Goal: Transaction & Acquisition: Purchase product/service

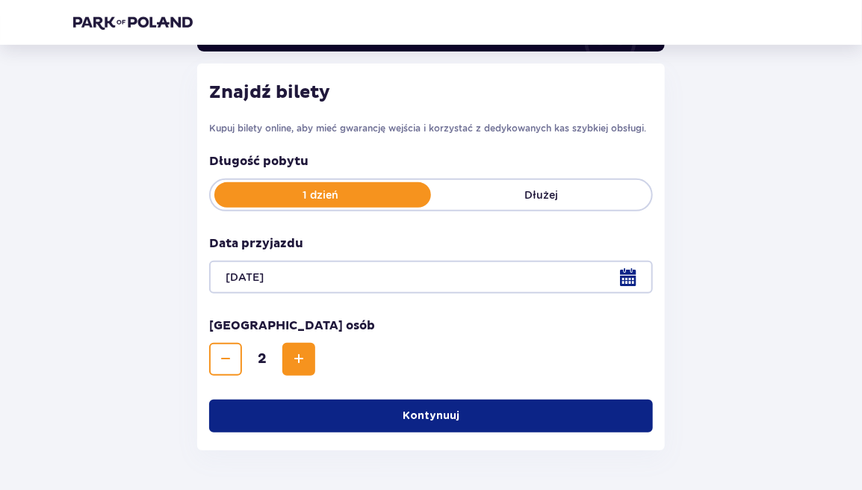
scroll to position [155, 0]
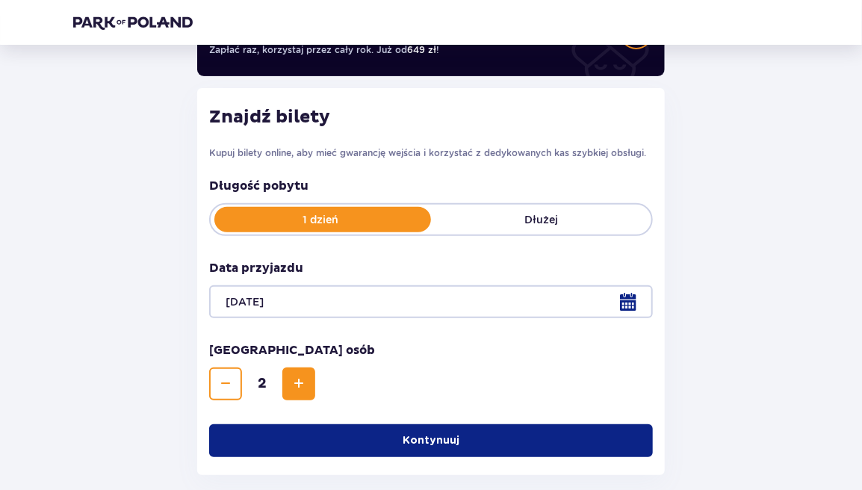
click at [424, 449] on button "Kontynuuj" at bounding box center [431, 440] width 444 height 33
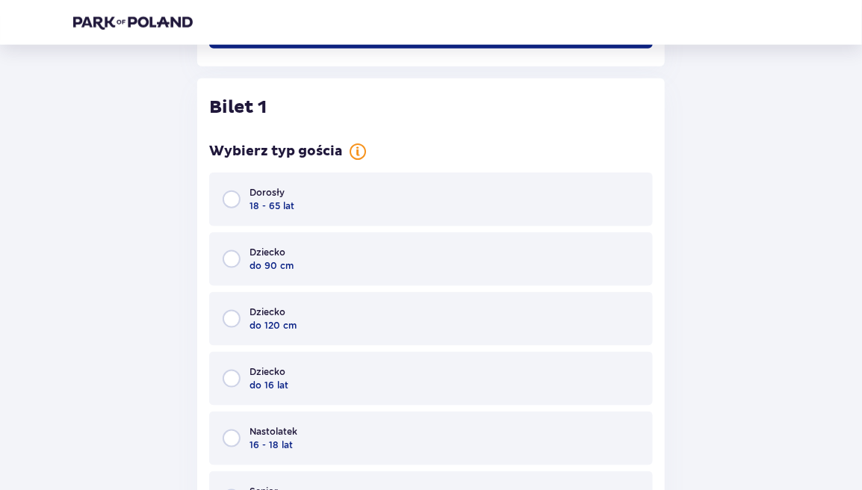
scroll to position [586, 0]
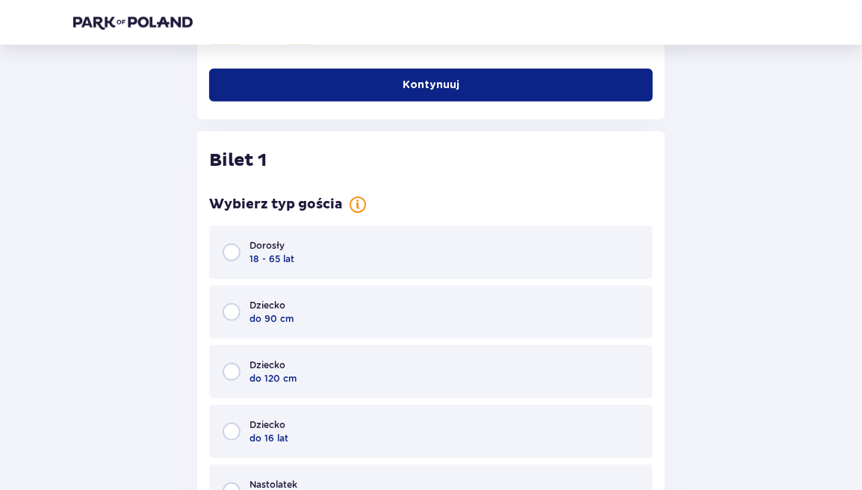
drag, startPoint x: 294, startPoint y: 240, endPoint x: 302, endPoint y: 243, distance: 8.0
click at [295, 240] on div "Dorosły 18 - 65 lat" at bounding box center [431, 253] width 444 height 54
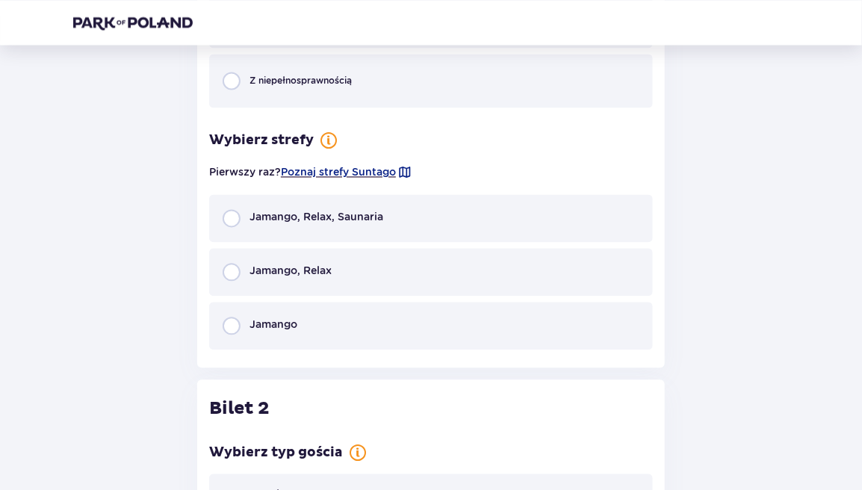
click at [323, 226] on div "Jamango, Relax, Saunaria" at bounding box center [303, 218] width 161 height 18
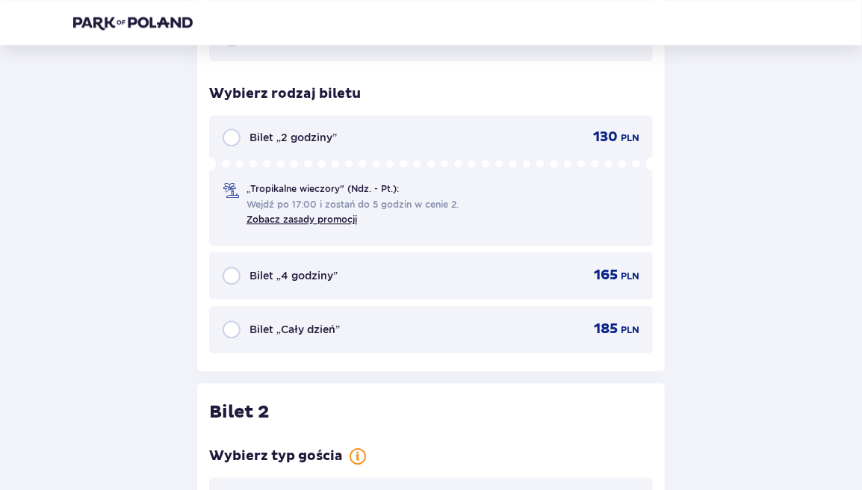
scroll to position [1343, 0]
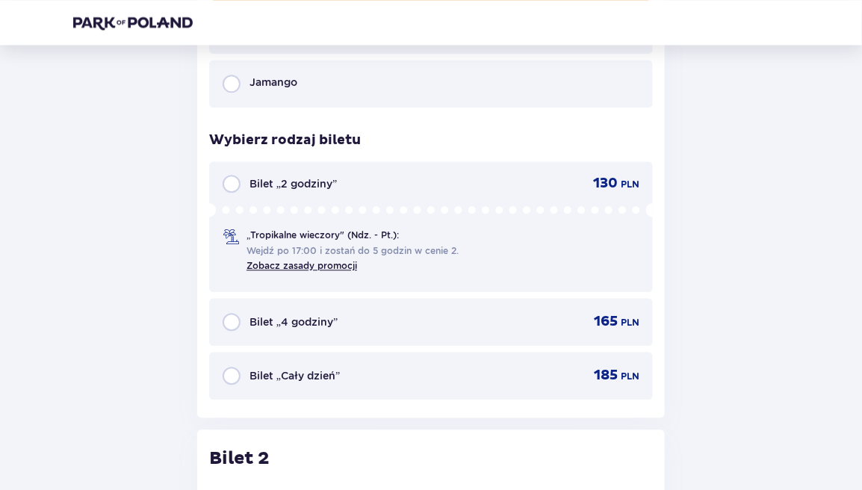
drag, startPoint x: 299, startPoint y: 375, endPoint x: 320, endPoint y: 378, distance: 21.9
click at [299, 375] on p "Bilet „Cały dzień”" at bounding box center [295, 375] width 90 height 15
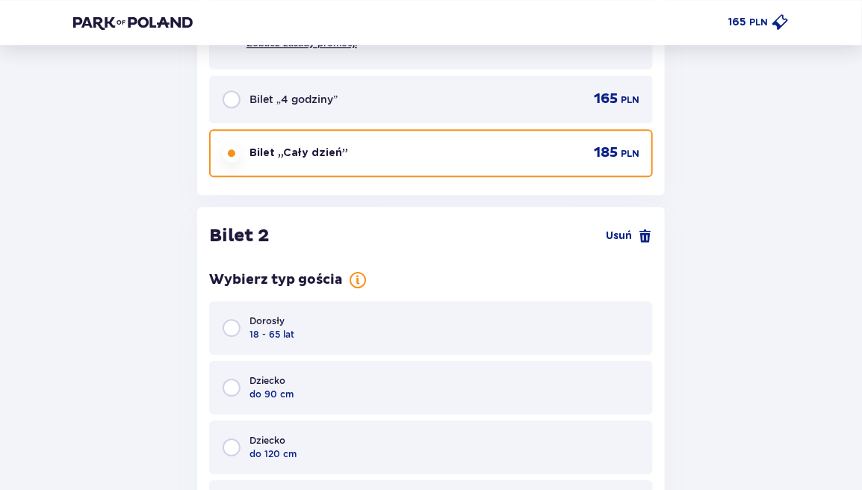
click at [302, 329] on div "Dorosły 18 - 65 lat" at bounding box center [431, 328] width 444 height 54
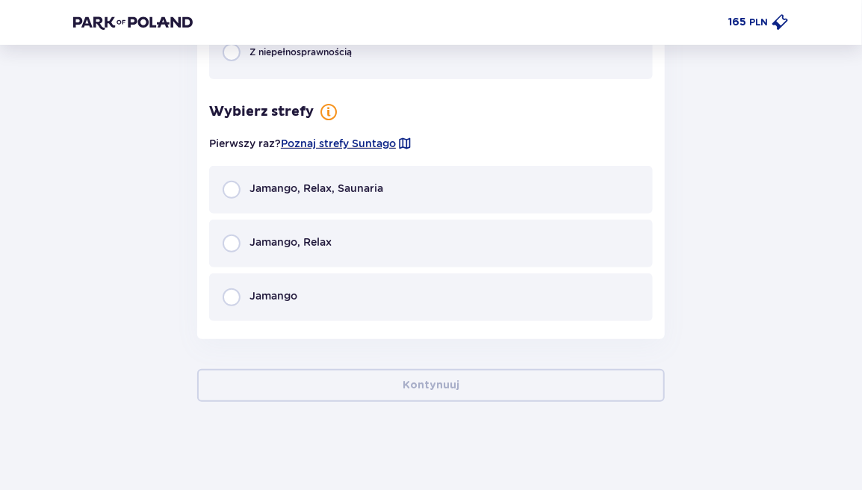
click at [335, 197] on div "Jamango, Relax, Saunaria" at bounding box center [431, 190] width 444 height 48
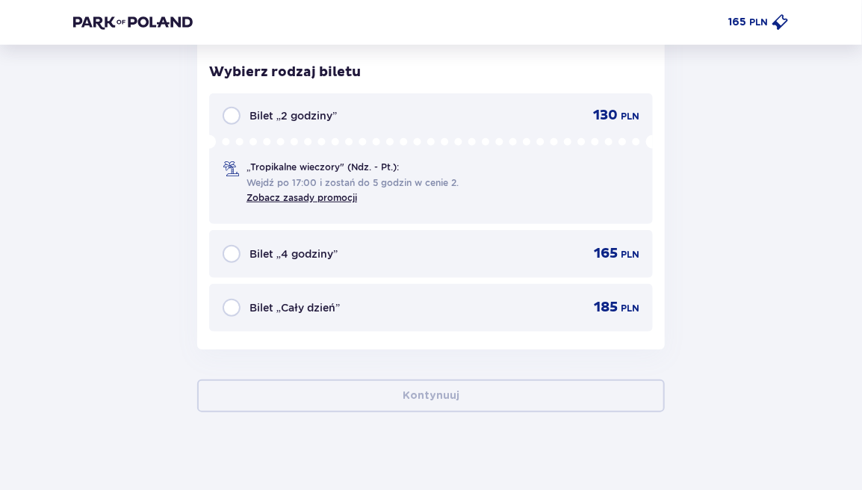
scroll to position [2547, 0]
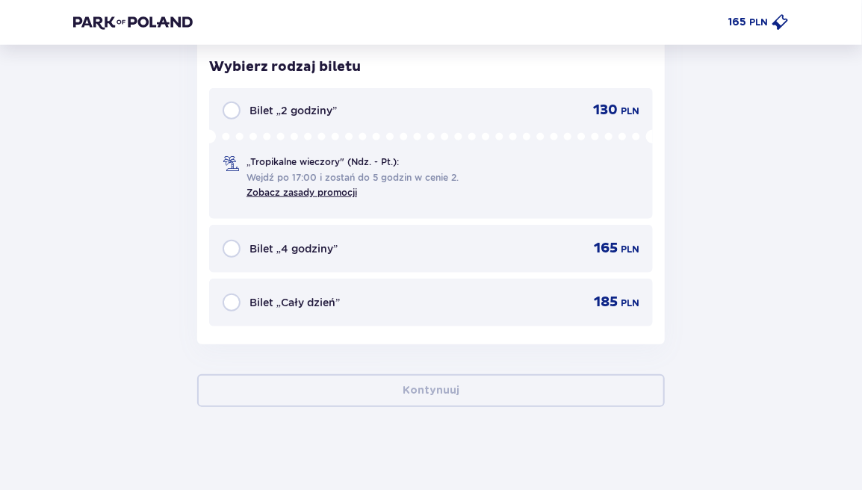
click at [371, 294] on div "Bilet „Cały dzień” 185 PLN" at bounding box center [431, 303] width 417 height 18
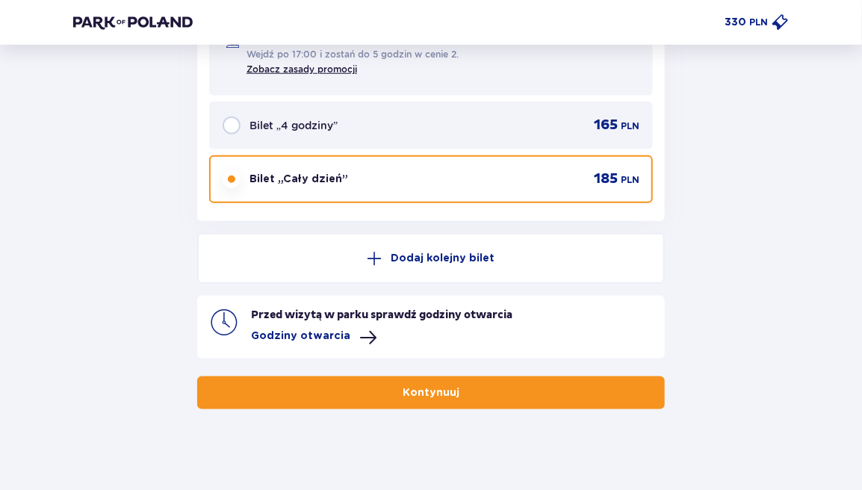
scroll to position [2677, 0]
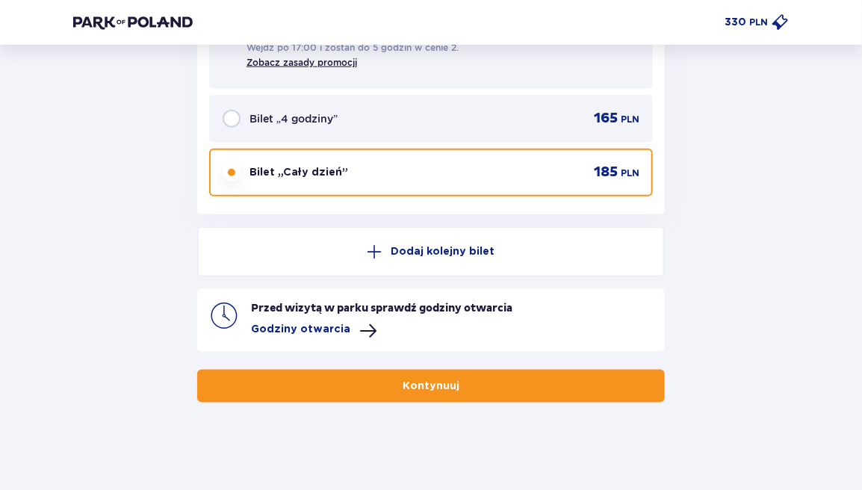
click at [413, 382] on p "Kontynuuj" at bounding box center [431, 386] width 57 height 15
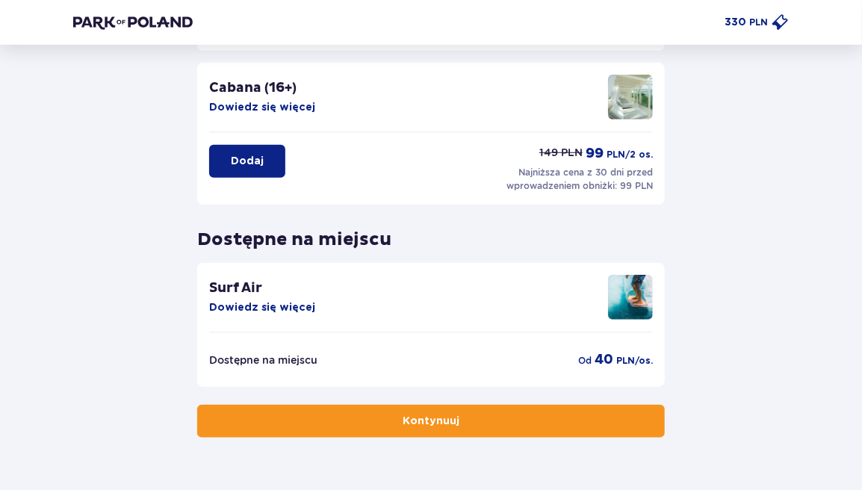
scroll to position [409, 0]
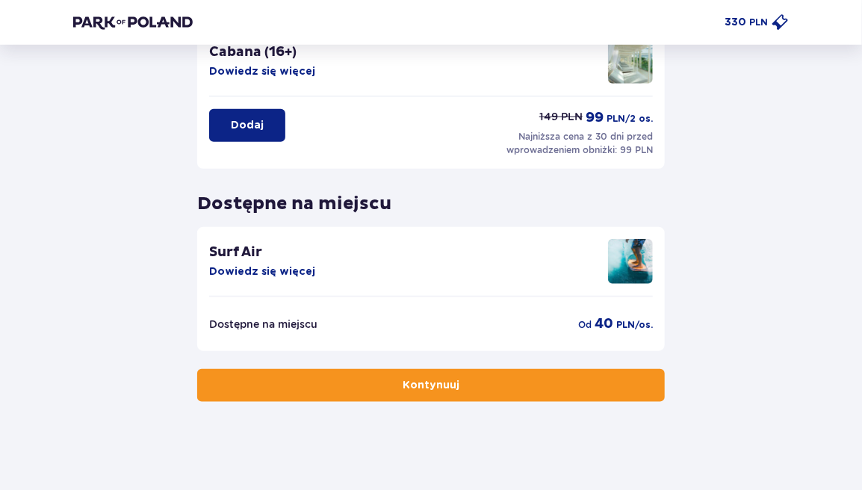
click at [417, 393] on button "Kontynuuj" at bounding box center [431, 385] width 468 height 33
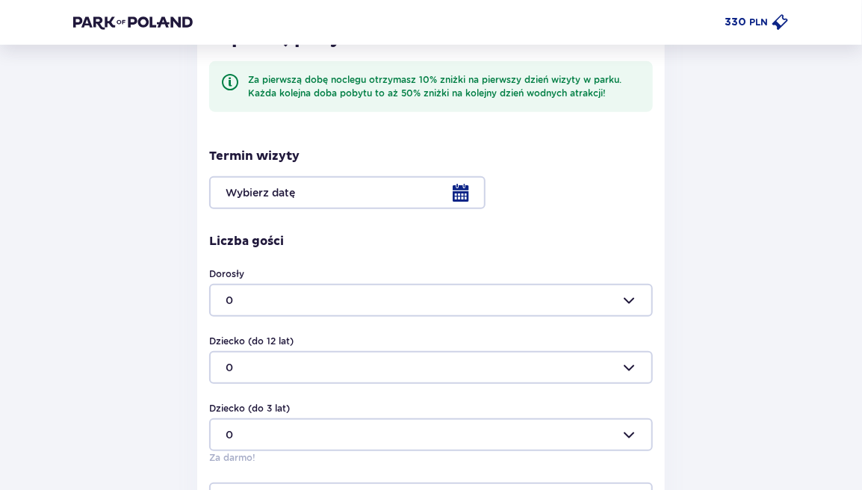
scroll to position [506, 0]
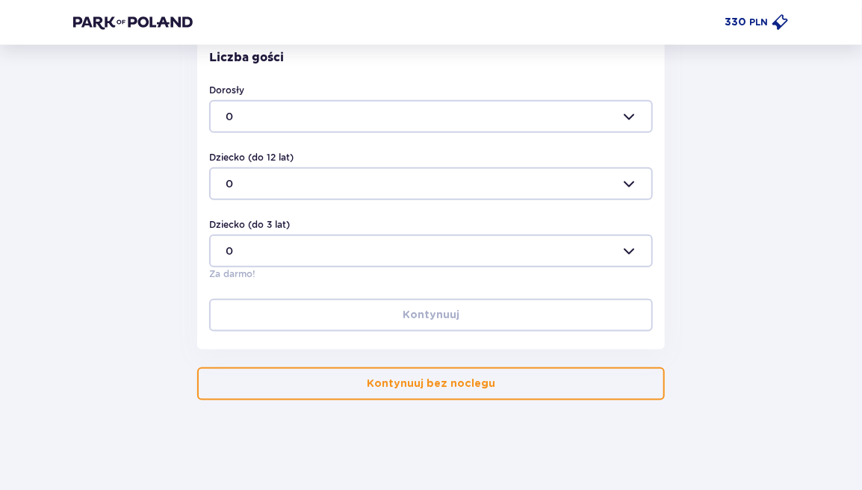
click at [415, 391] on button "Kontynuuj bez noclegu" at bounding box center [431, 384] width 468 height 33
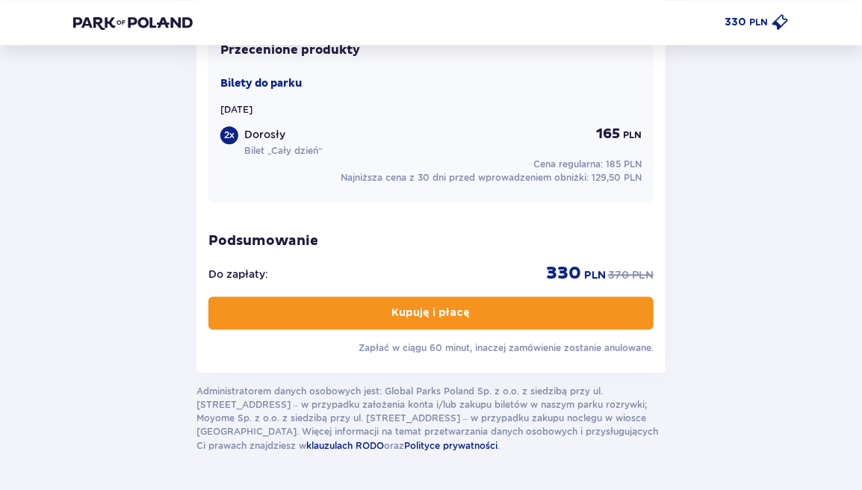
scroll to position [1305, 0]
